Goal: Task Accomplishment & Management: Manage account settings

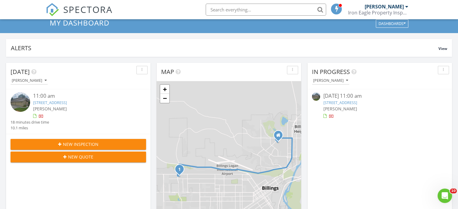
scroll to position [22, 0]
click at [67, 103] on link "3348 Racquet Club Dr, Billings, MT 59102" at bounding box center [50, 102] width 34 height 5
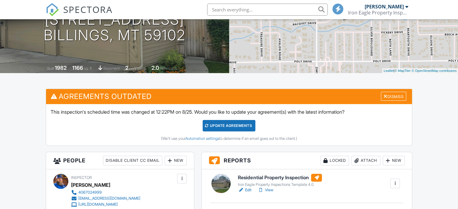
scroll to position [88, 0]
click at [234, 126] on div "Update Agreements" at bounding box center [229, 125] width 53 height 11
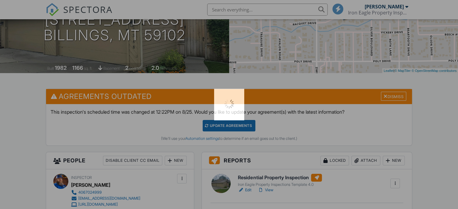
scroll to position [0, 0]
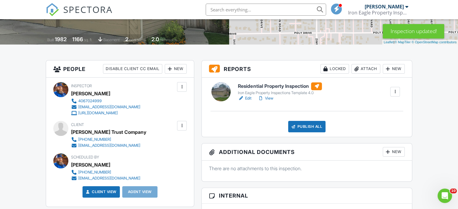
click at [270, 98] on link "View" at bounding box center [265, 98] width 16 height 6
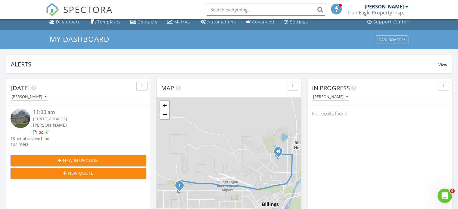
scroll to position [5, 0]
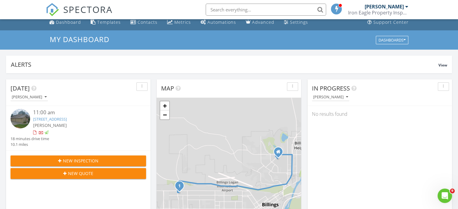
click at [67, 117] on link "3348 Racquet Club Dr, Billings, MT 59102" at bounding box center [50, 119] width 34 height 5
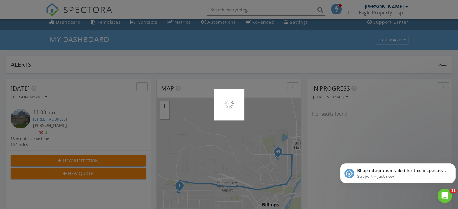
scroll to position [0, 0]
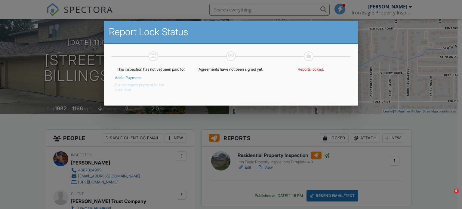
click at [122, 92] on button "Do not require payment for this inspection." at bounding box center [147, 86] width 64 height 12
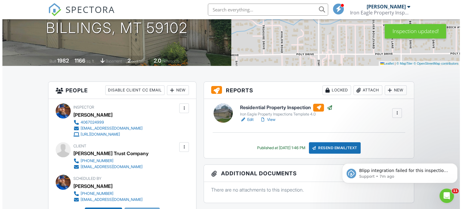
scroll to position [122, 0]
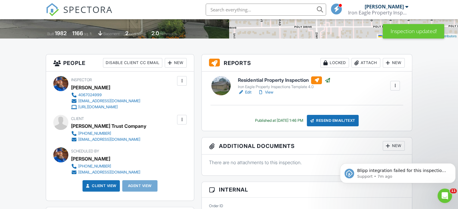
click at [367, 64] on div "Attach" at bounding box center [365, 63] width 29 height 10
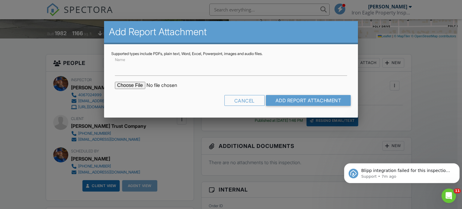
click at [136, 88] on input "file" at bounding box center [166, 85] width 102 height 7
type input "C:\fakepath\INSPECTION REPORT 04.24.pdf"
click at [233, 68] on input "Name" at bounding box center [231, 68] width 233 height 15
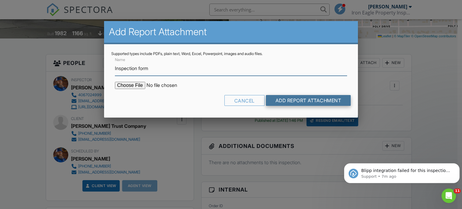
type input "Inspection form"
click at [303, 98] on input "Add Report Attachment" at bounding box center [308, 100] width 85 height 11
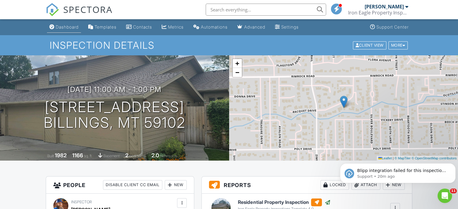
click at [72, 26] on div "Dashboard" at bounding box center [67, 26] width 23 height 5
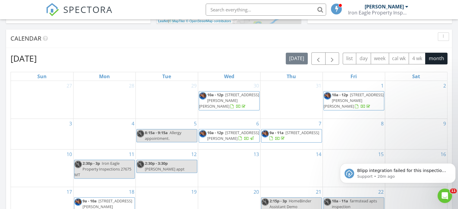
scroll to position [243, 0]
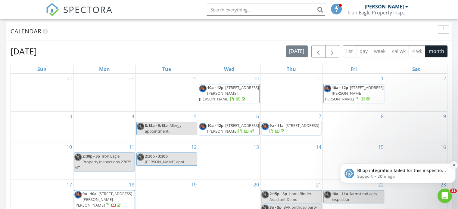
click at [453, 165] on icon "Dismiss notification" at bounding box center [453, 164] width 3 height 3
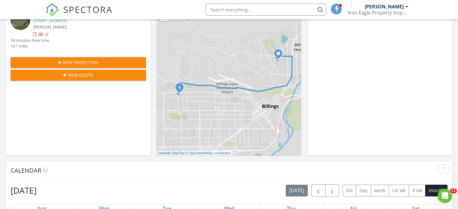
scroll to position [0, 0]
